Goal: Information Seeking & Learning: Learn about a topic

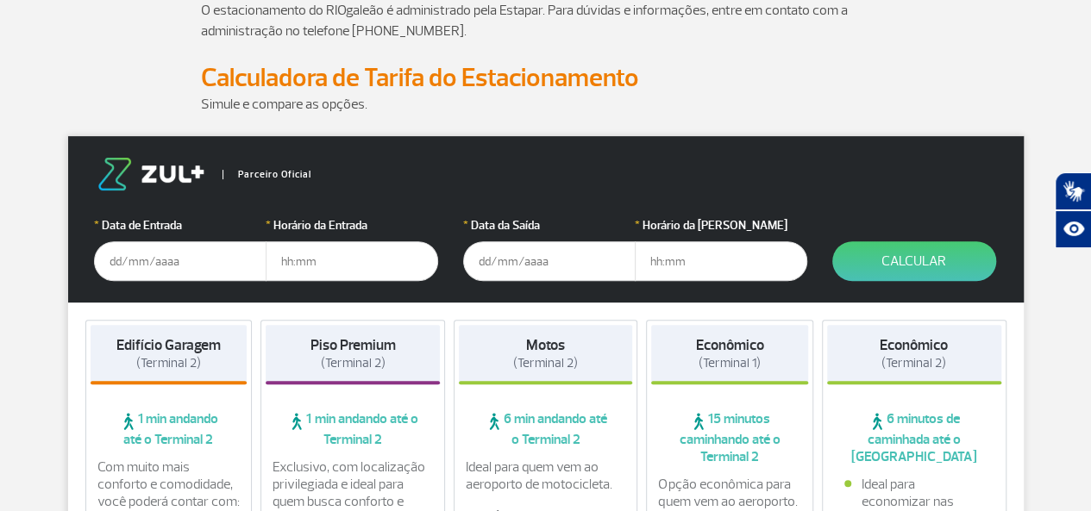
scroll to position [226, 0]
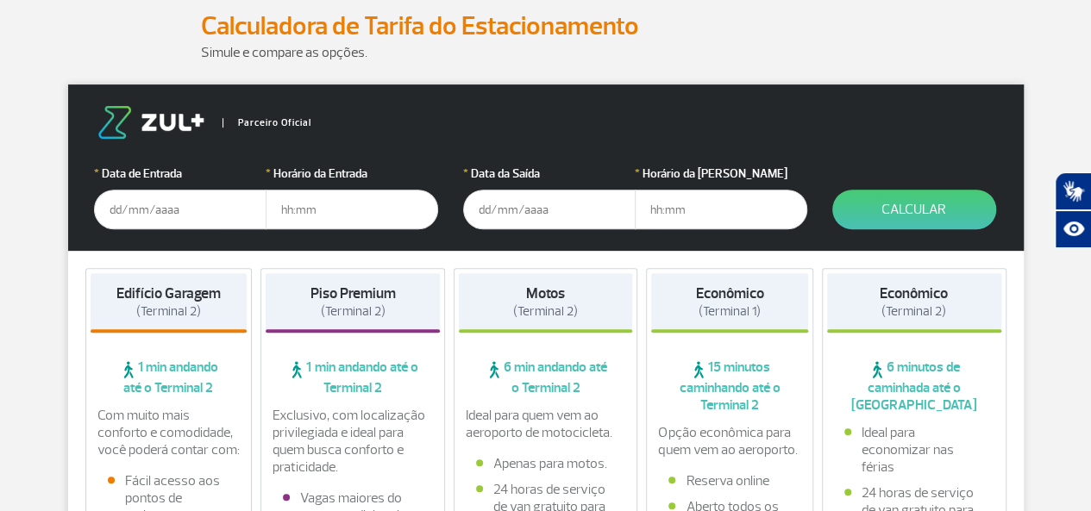
click at [136, 217] on input "text" at bounding box center [180, 210] width 172 height 40
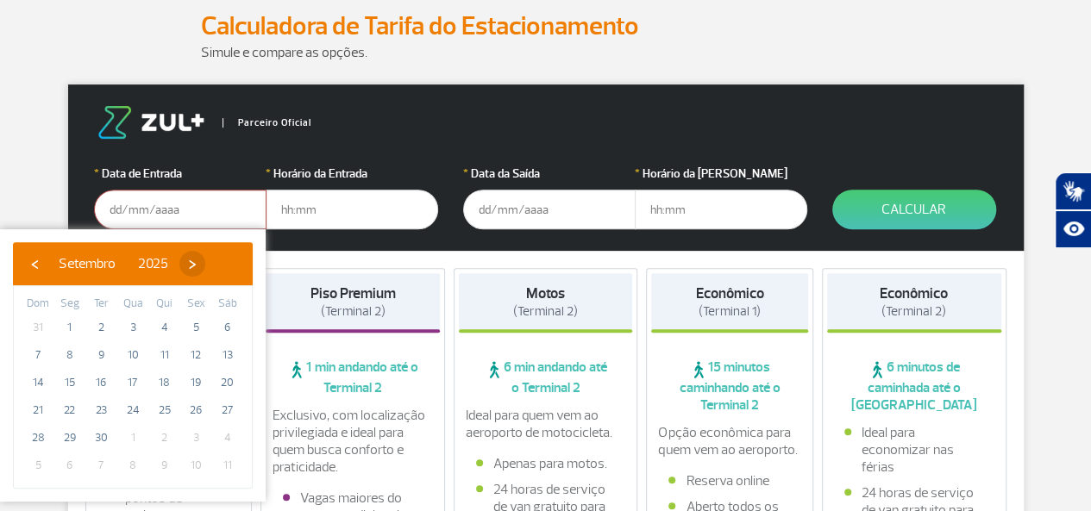
click at [205, 262] on span "›" at bounding box center [192, 264] width 26 height 26
click at [137, 380] on span "15" at bounding box center [133, 383] width 28 height 28
type input "[DATE]"
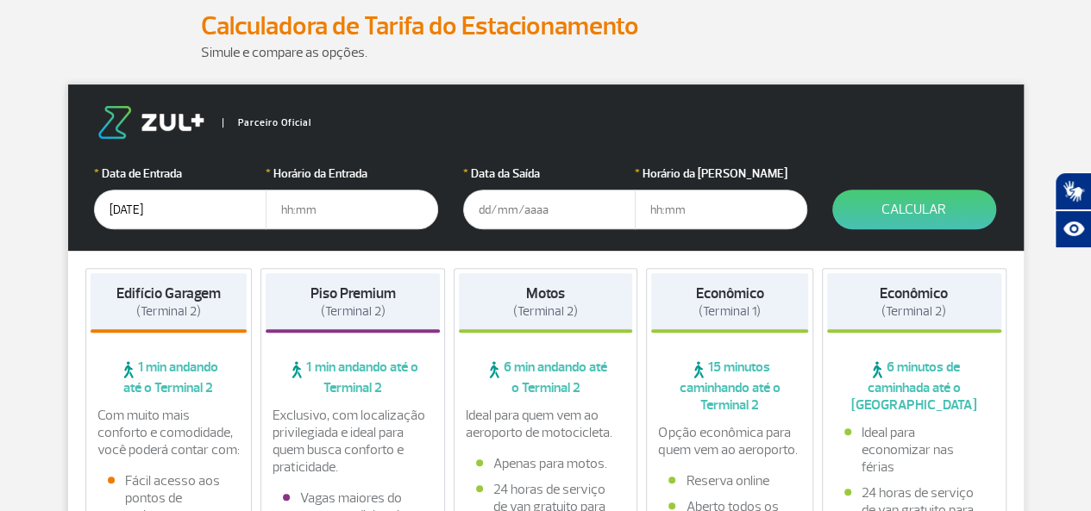
click at [314, 216] on input "text" at bounding box center [352, 210] width 172 height 40
click at [505, 212] on input "text" at bounding box center [549, 210] width 172 height 40
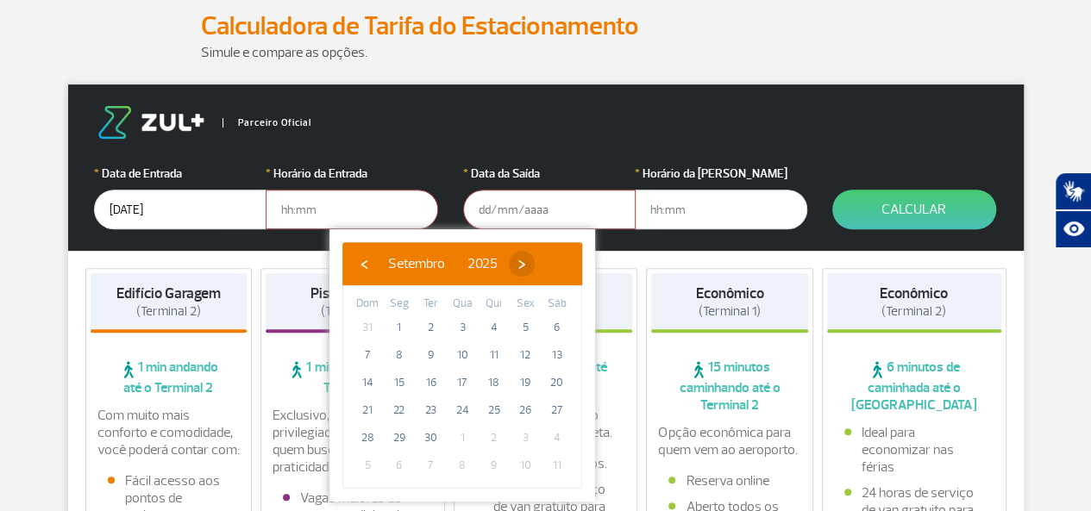
click at [535, 256] on span "›" at bounding box center [522, 264] width 26 height 26
click at [524, 256] on span "›" at bounding box center [511, 264] width 26 height 26
click at [486, 381] on span "13" at bounding box center [494, 383] width 28 height 28
type input "[DATE]"
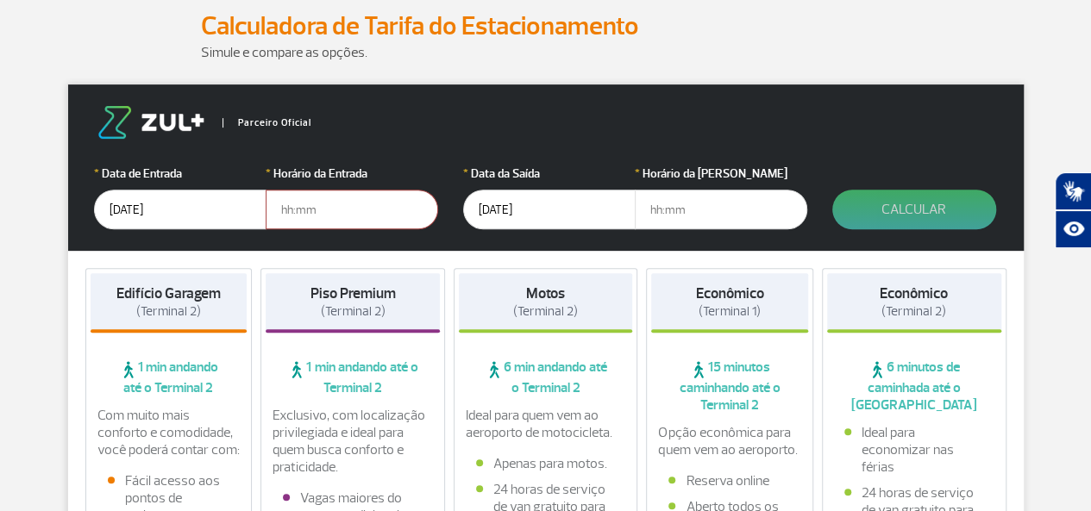
click at [911, 211] on button "Calcular" at bounding box center [914, 210] width 164 height 40
click at [903, 208] on button "Calcular" at bounding box center [914, 210] width 164 height 40
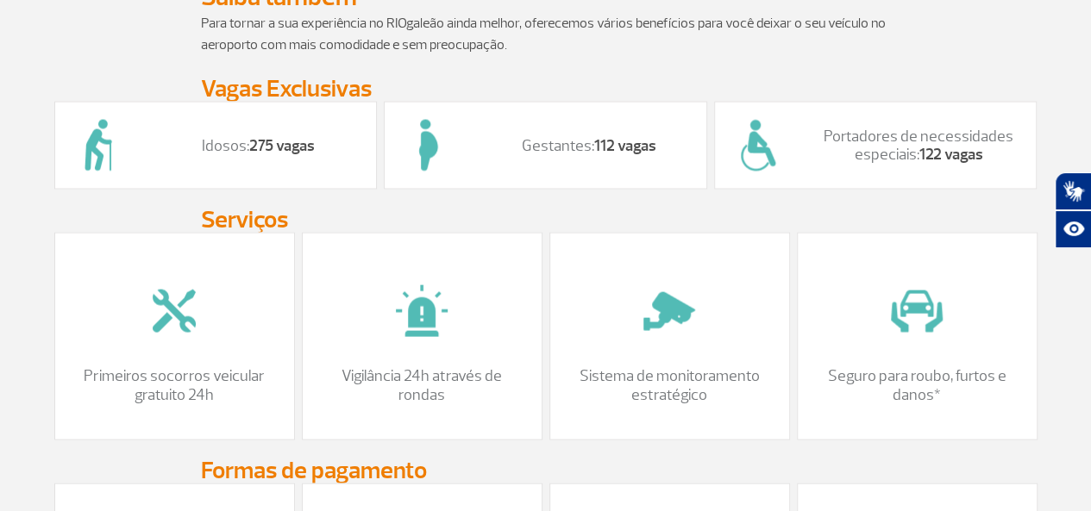
scroll to position [1587, 0]
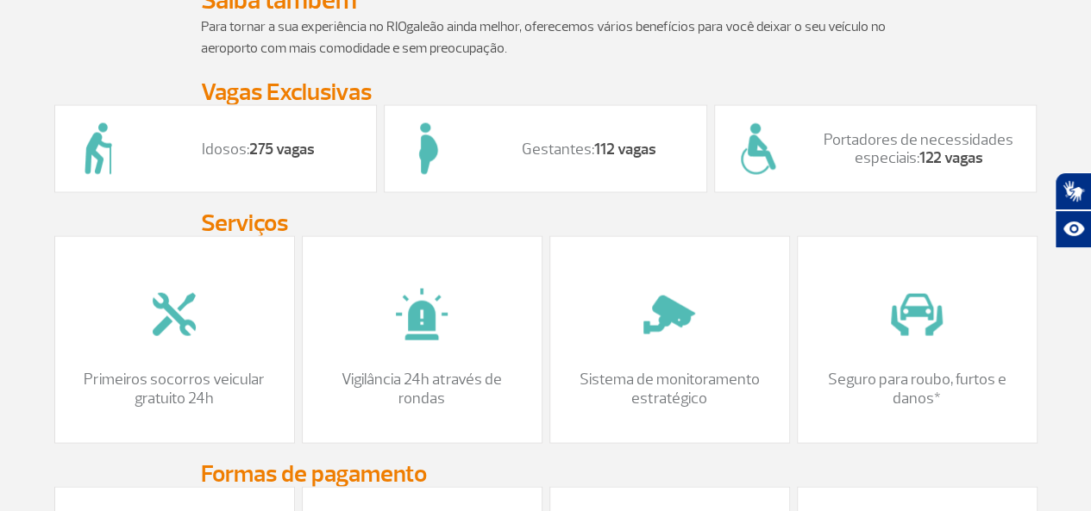
click at [161, 159] on p "Idosos: 275 vagas" at bounding box center [259, 149] width 201 height 19
click at [262, 159] on strong "275 vagas" at bounding box center [282, 149] width 66 height 20
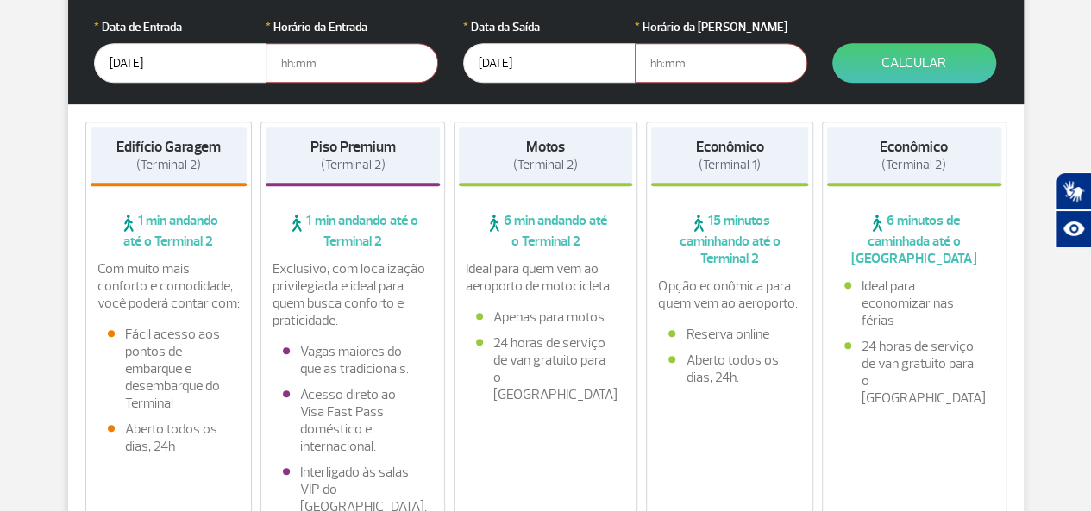
scroll to position [288, 0]
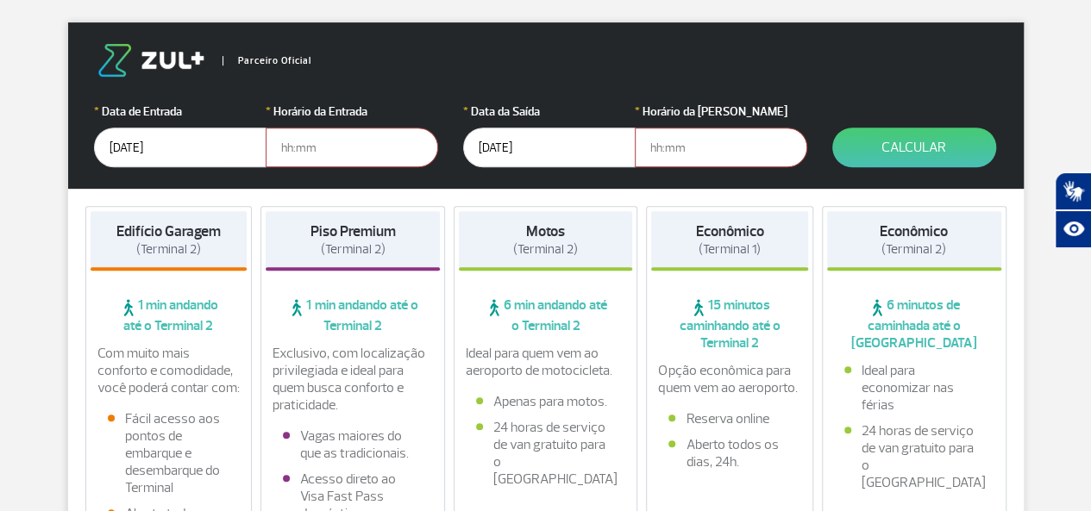
click at [322, 258] on div "Piso Premium (Terminal 2)" at bounding box center [353, 240] width 174 height 59
click at [542, 251] on span "(Terminal 2)" at bounding box center [545, 249] width 65 height 16
click at [395, 246] on h4 "Piso Premium (Terminal 2)" at bounding box center [352, 240] width 85 height 35
drag, startPoint x: 398, startPoint y: 246, endPoint x: 51, endPoint y: 297, distance: 351.3
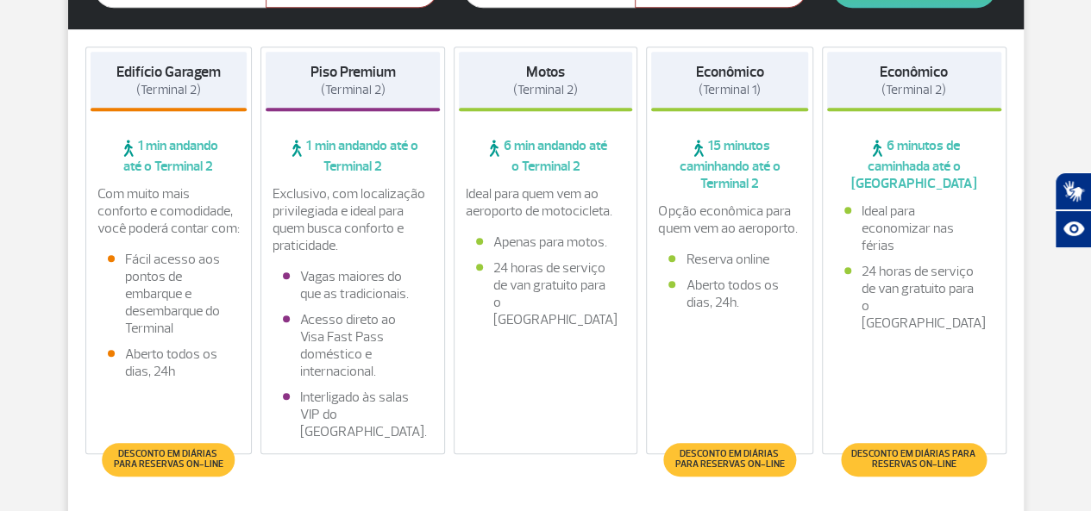
click at [167, 465] on span "Desconto em diárias para reservas on-line" at bounding box center [168, 459] width 115 height 21
click at [161, 90] on span "(Terminal 2)" at bounding box center [168, 90] width 65 height 16
click at [200, 75] on strong "Edifício Garagem" at bounding box center [168, 72] width 104 height 18
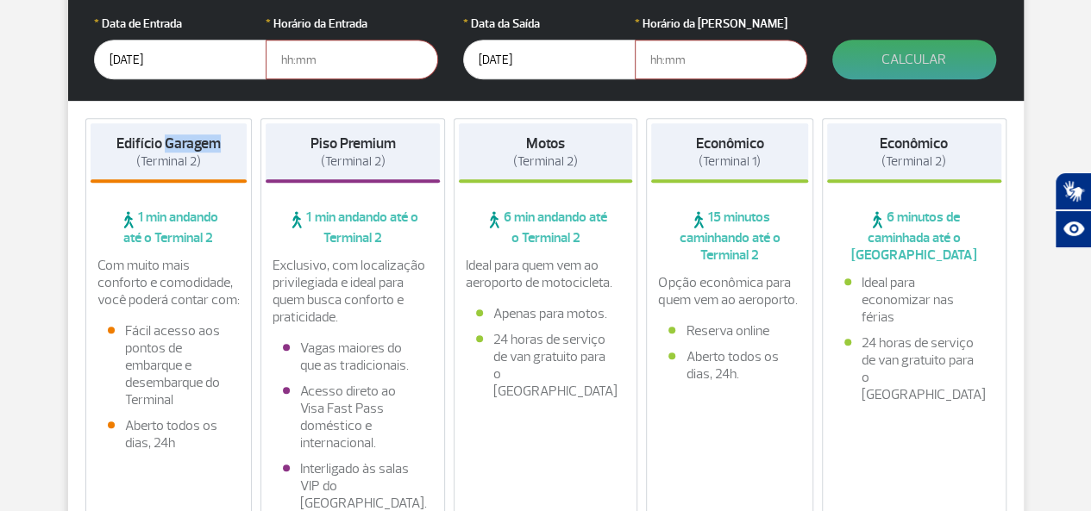
click at [873, 64] on button "Calcular" at bounding box center [914, 60] width 164 height 40
drag, startPoint x: 873, startPoint y: 64, endPoint x: 955, endPoint y: 63, distance: 82.8
click at [955, 63] on button "Calcular" at bounding box center [914, 60] width 164 height 40
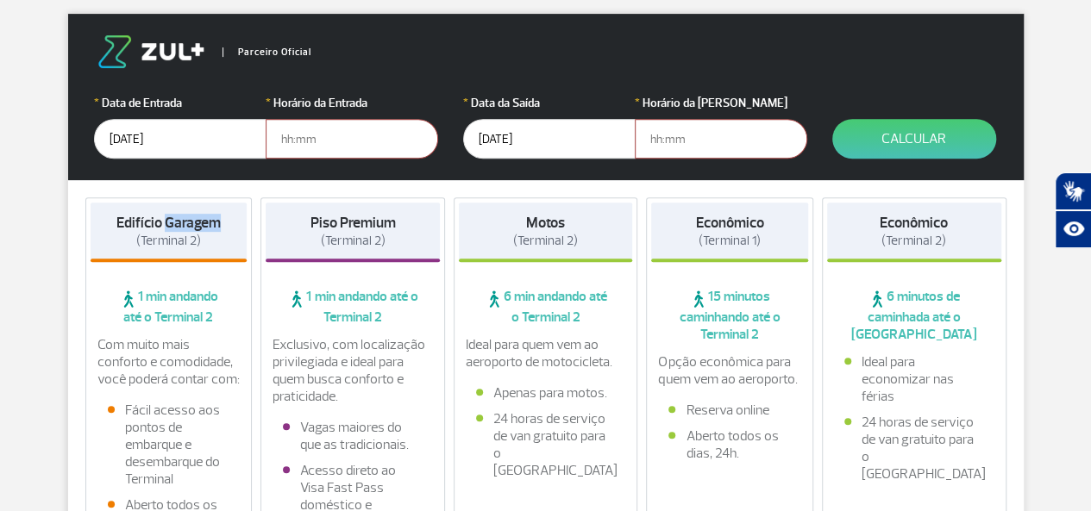
scroll to position [205, 0]
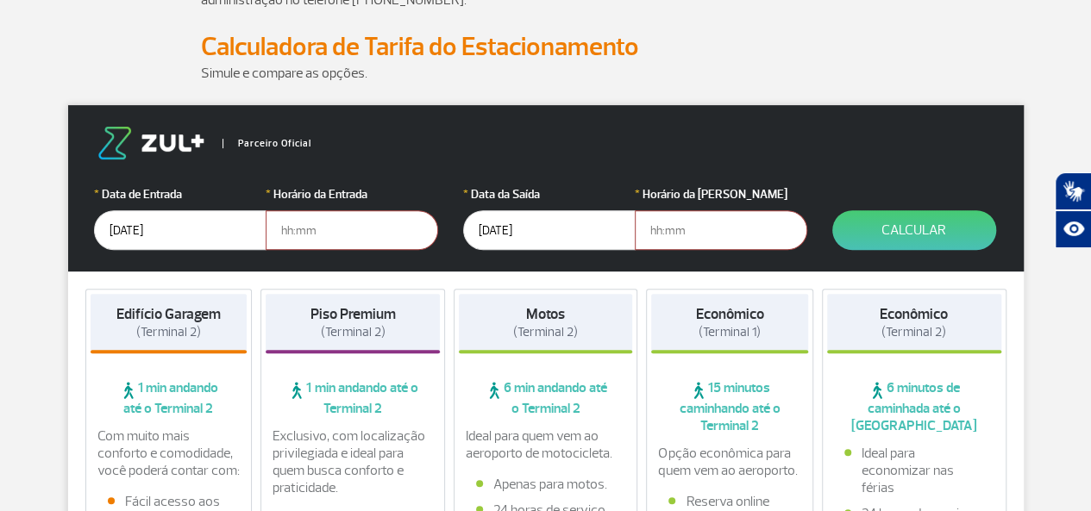
click at [313, 231] on input "text" at bounding box center [352, 230] width 172 height 40
click at [310, 230] on input "text" at bounding box center [352, 230] width 172 height 40
type input "11:00"
click at [677, 229] on input "text" at bounding box center [721, 230] width 172 height 40
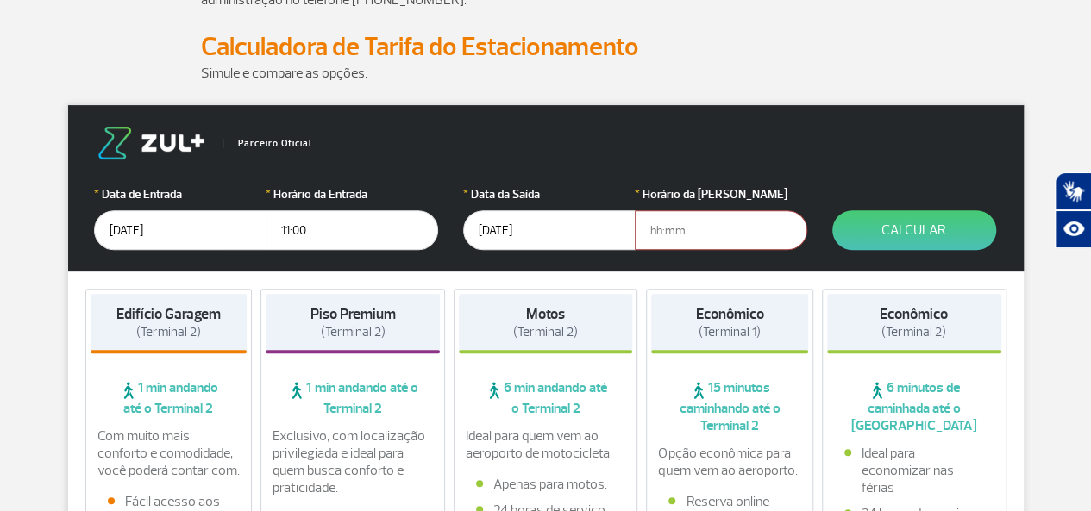
click at [677, 229] on input "text" at bounding box center [721, 230] width 172 height 40
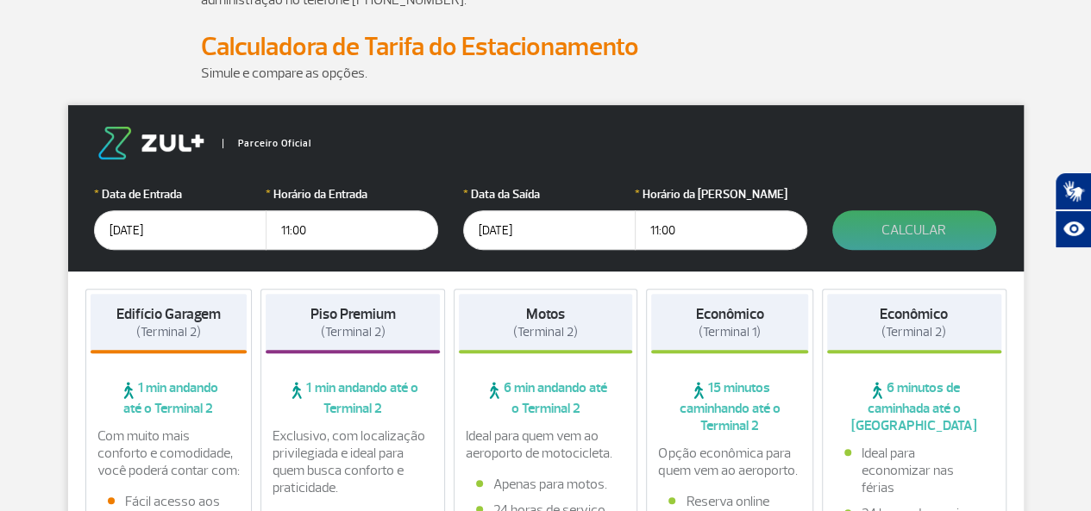
type input "11:00"
click at [905, 238] on button "Calcular" at bounding box center [914, 230] width 164 height 40
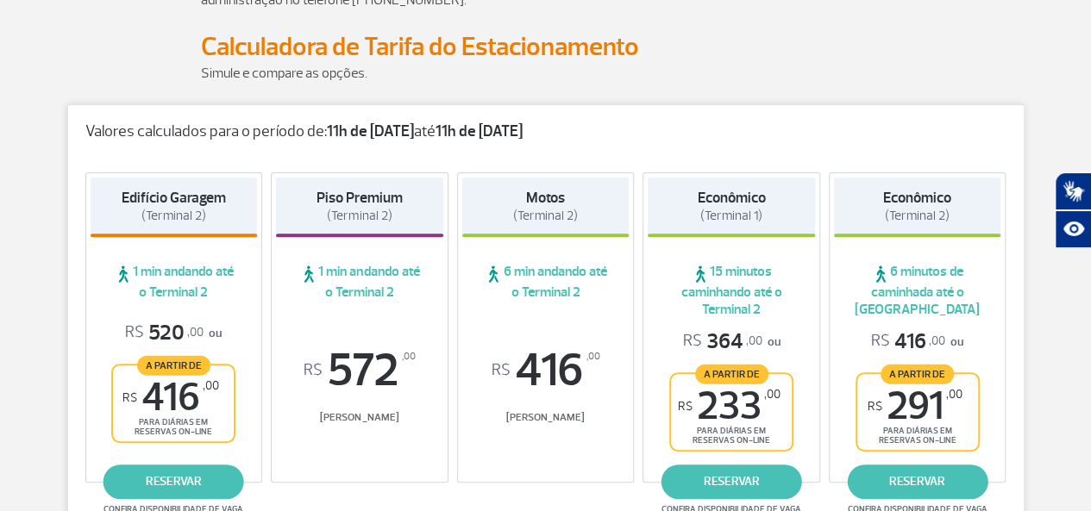
scroll to position [229, 0]
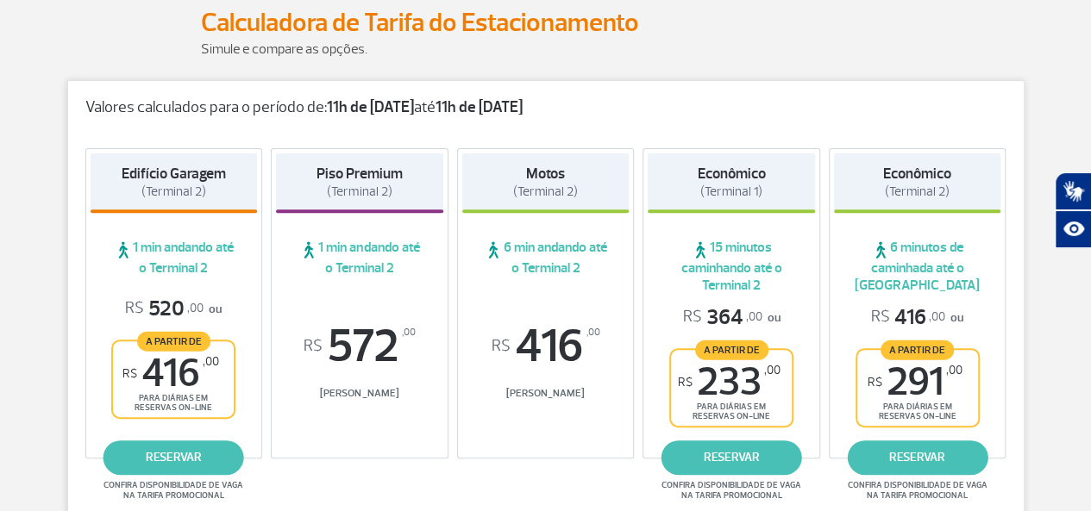
drag, startPoint x: 948, startPoint y: 185, endPoint x: 1052, endPoint y: 128, distance: 118.1
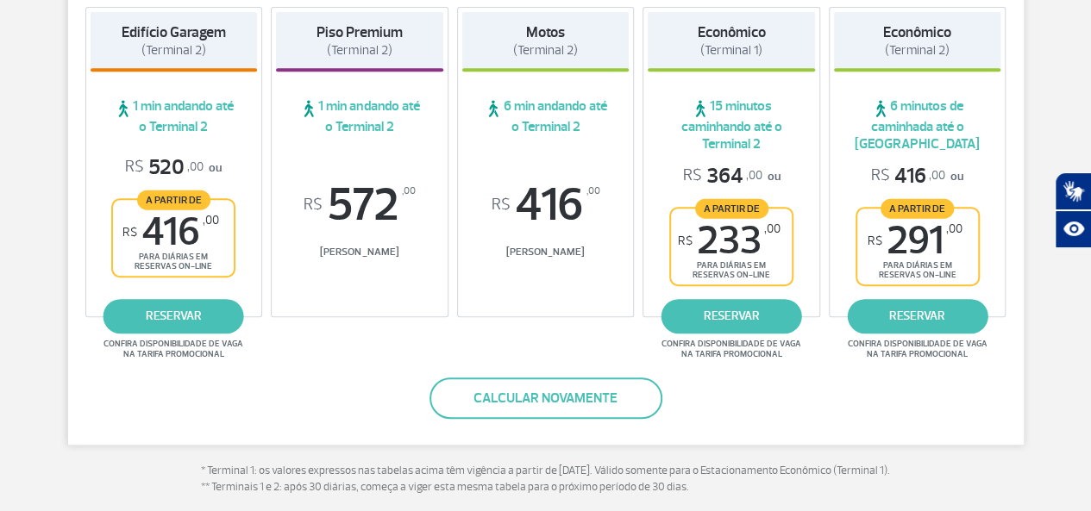
scroll to position [0, 0]
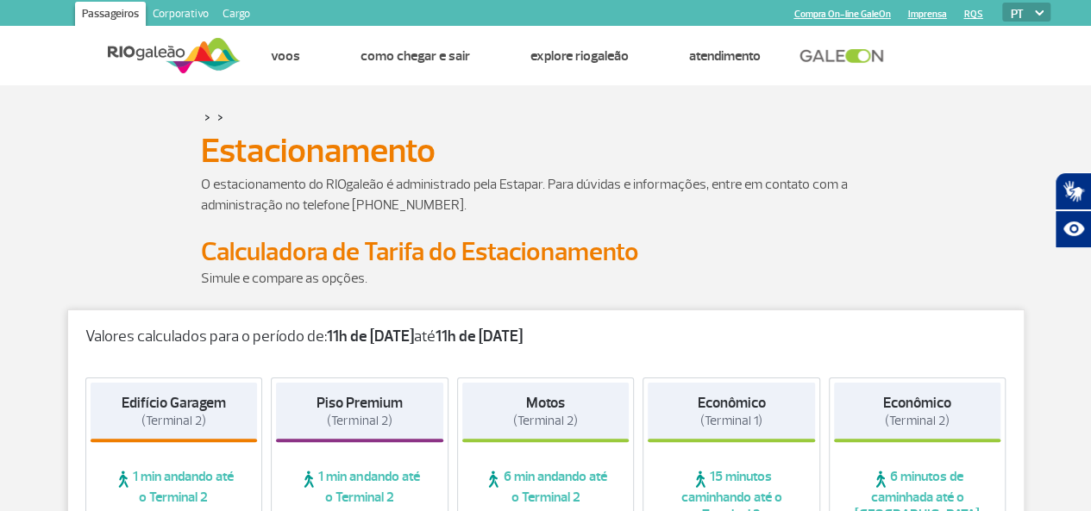
click at [914, 219] on div "O estacionamento do RIOgaleão é administrado pela Estapar. Para dúvidas e infor…" at bounding box center [545, 205] width 957 height 62
click at [966, 141] on div "Estacionamento Estacionamento" at bounding box center [545, 150] width 957 height 29
click at [951, 150] on div "Estacionamento Estacionamento" at bounding box center [545, 150] width 957 height 29
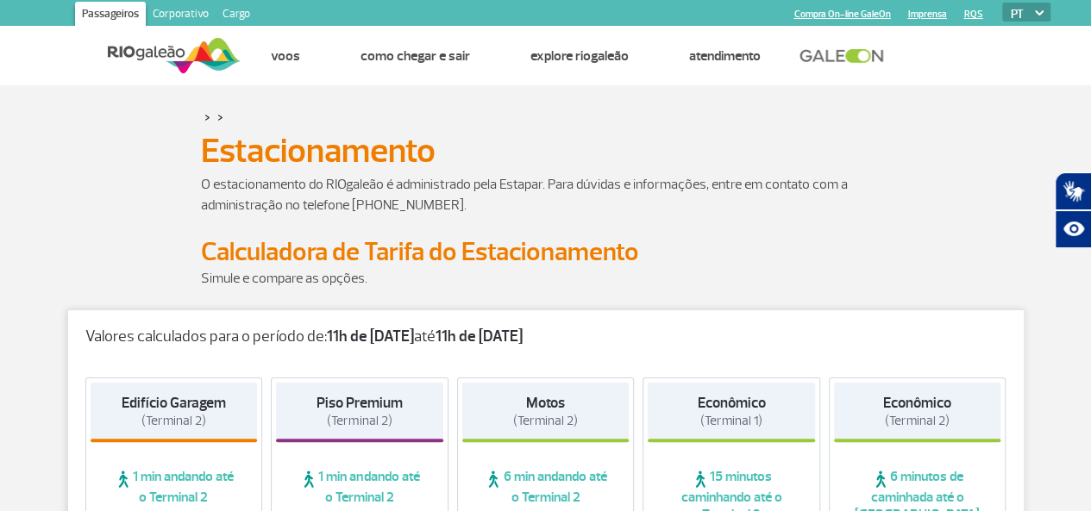
click at [951, 150] on div "Estacionamento Estacionamento" at bounding box center [545, 150] width 957 height 29
click at [938, 142] on div "Estacionamento Estacionamento" at bounding box center [545, 150] width 957 height 29
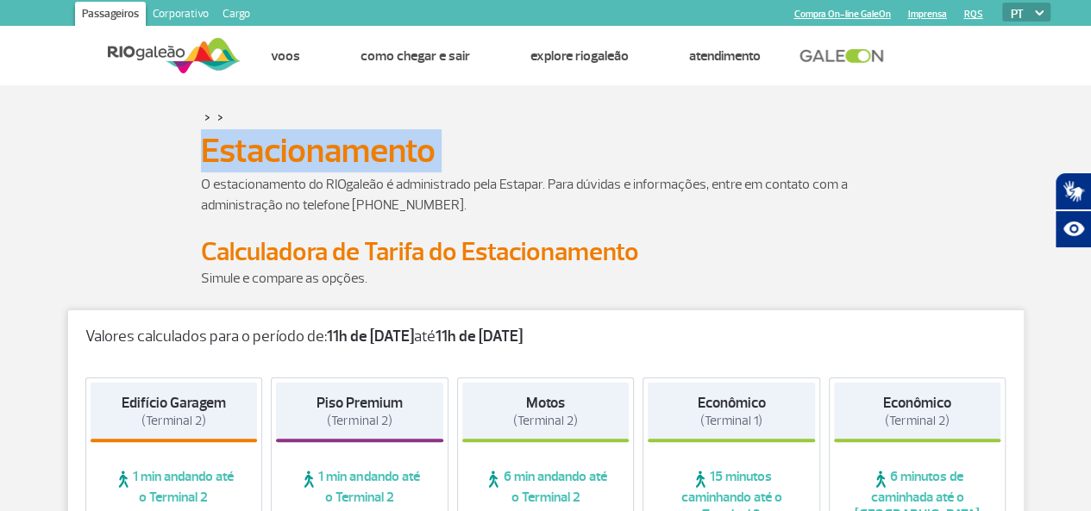
click at [938, 142] on div "Estacionamento Estacionamento" at bounding box center [545, 150] width 957 height 29
click at [172, 16] on link "Corporativo" at bounding box center [181, 16] width 70 height 28
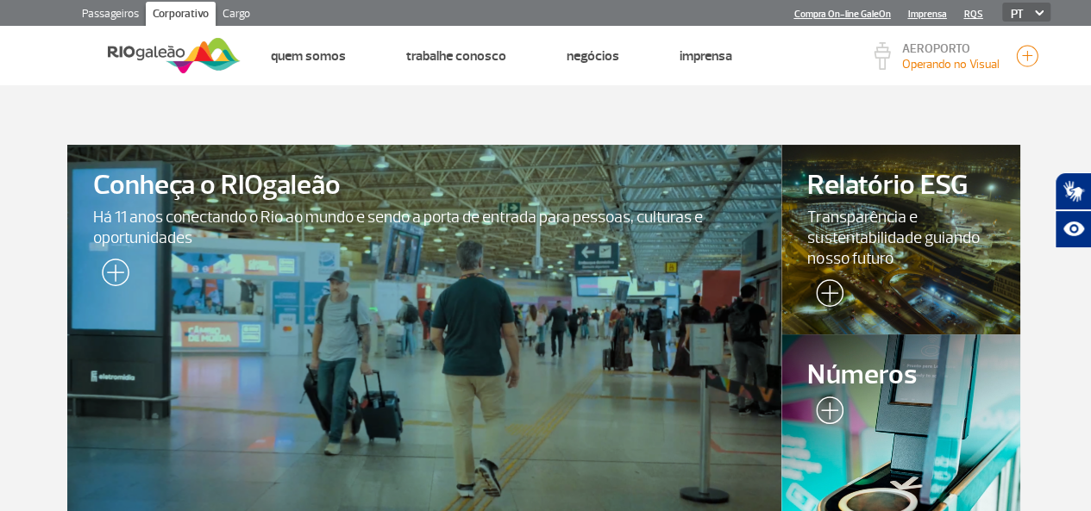
click at [241, 16] on link "Cargo" at bounding box center [236, 16] width 41 height 28
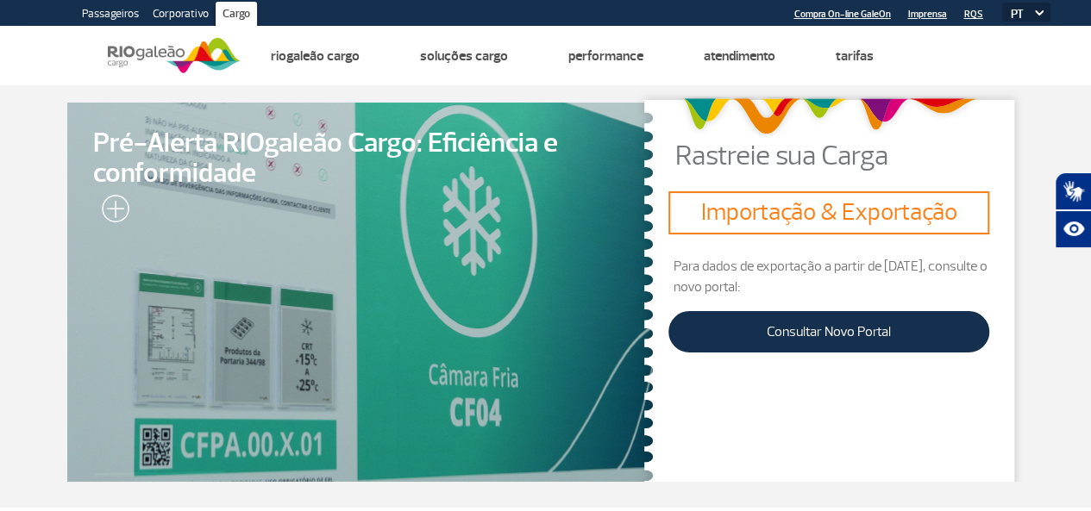
click at [99, 16] on link "Passageiros" at bounding box center [110, 16] width 71 height 28
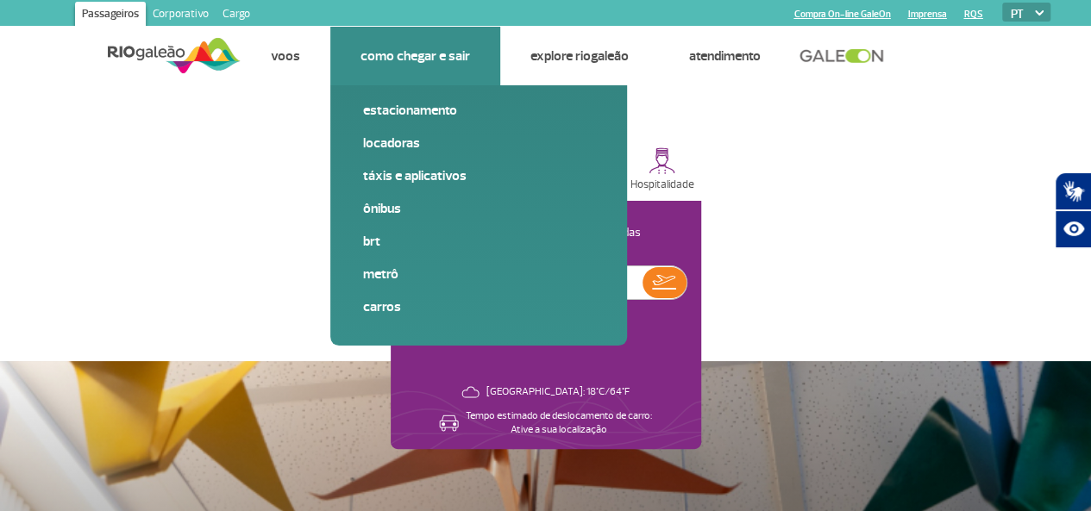
click at [390, 62] on link "Como chegar e sair" at bounding box center [415, 55] width 110 height 17
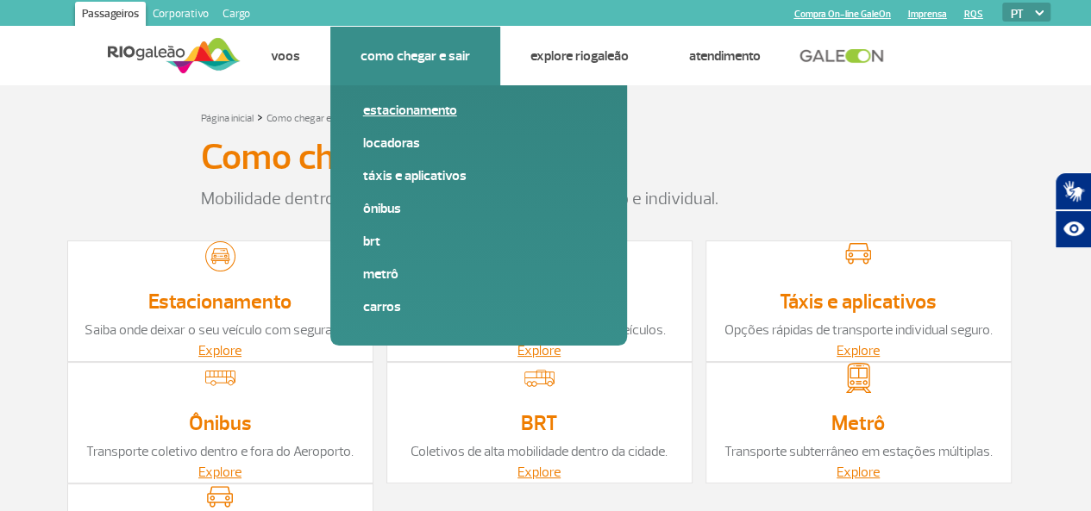
click at [403, 113] on link "Estacionamento" at bounding box center [478, 110] width 231 height 19
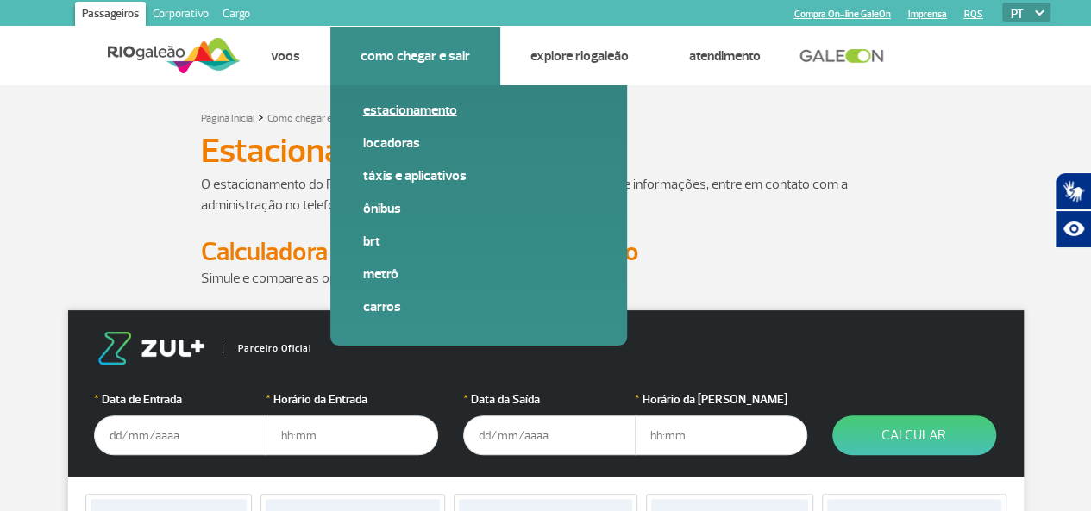
click at [404, 110] on link "Estacionamento" at bounding box center [478, 110] width 231 height 19
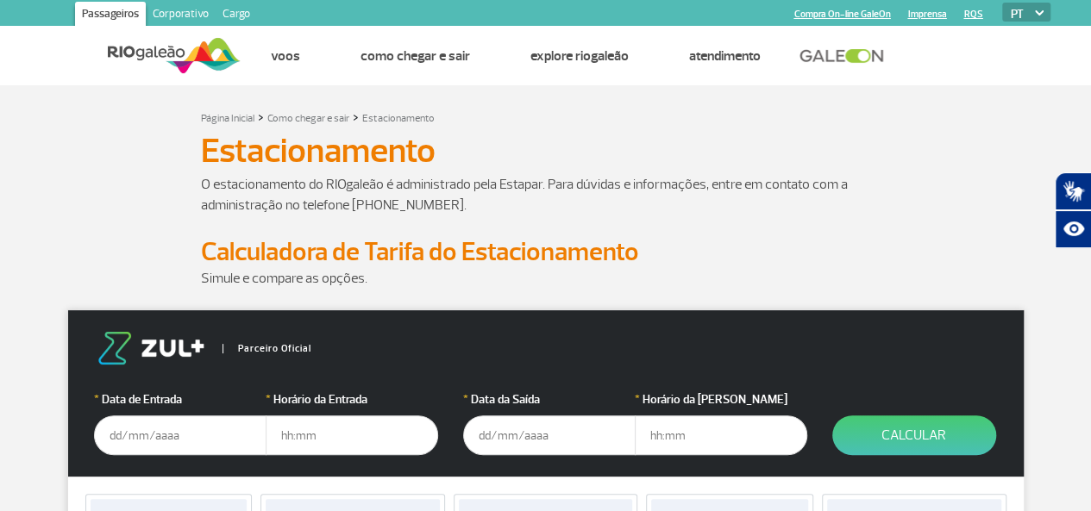
drag, startPoint x: 404, startPoint y: 110, endPoint x: 490, endPoint y: 135, distance: 89.8
click at [778, 220] on p at bounding box center [546, 226] width 690 height 21
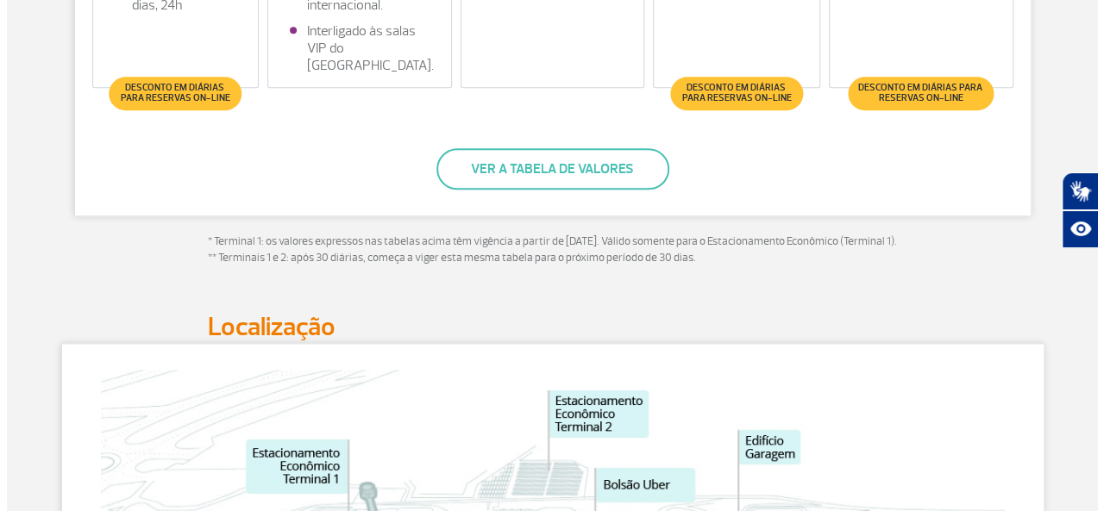
scroll to position [851, 0]
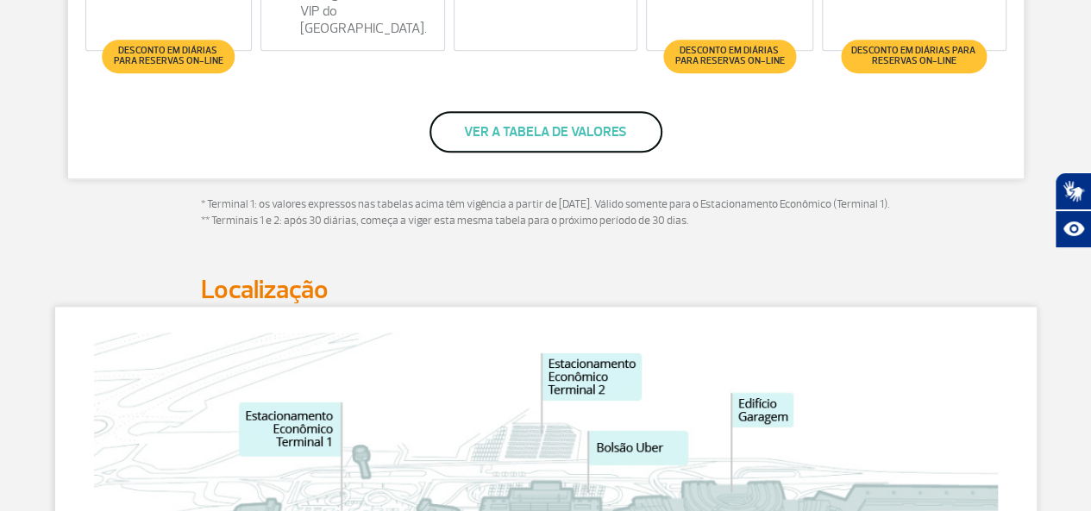
click at [533, 143] on button "Ver a tabela de valores" at bounding box center [545, 131] width 233 height 41
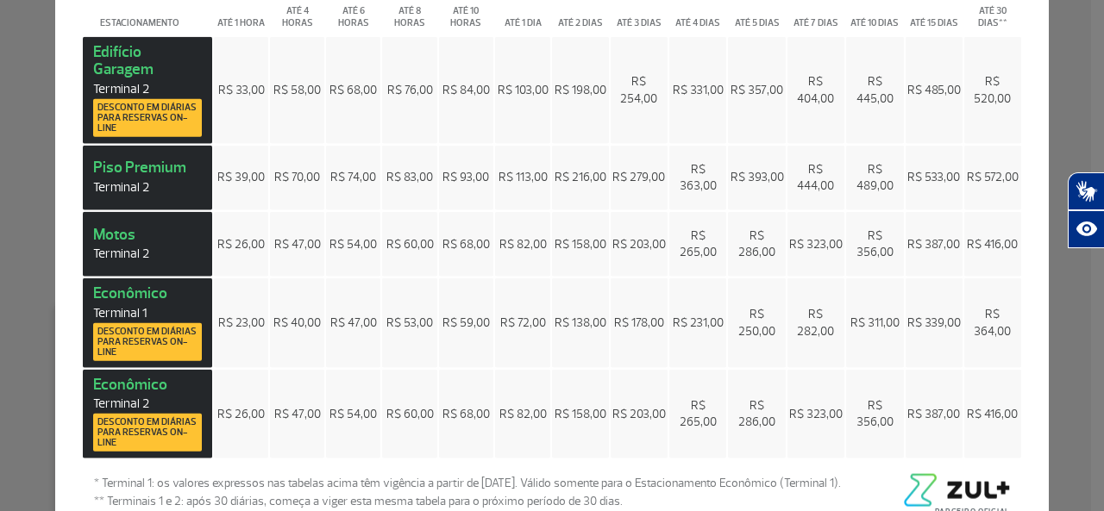
click at [913, 97] on span "R$ 485,00" at bounding box center [933, 89] width 53 height 15
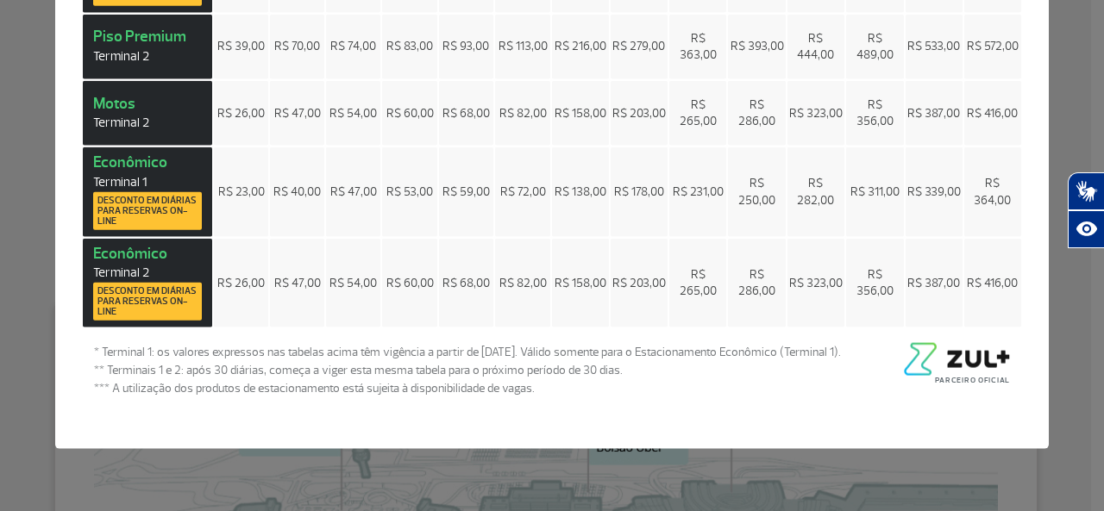
scroll to position [0, 0]
